Goal: Information Seeking & Learning: Find specific fact

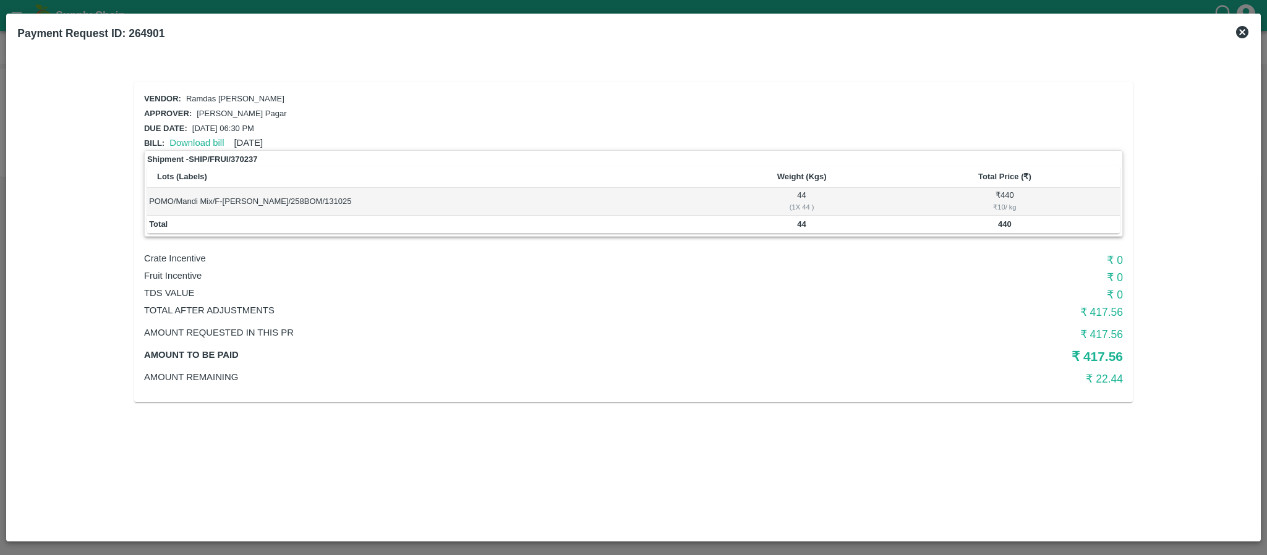
click at [225, 90] on div "Ramdas [PERSON_NAME]" at bounding box center [232, 96] width 103 height 17
copy p "Ramdas [PERSON_NAME]"
